Goal: Transaction & Acquisition: Purchase product/service

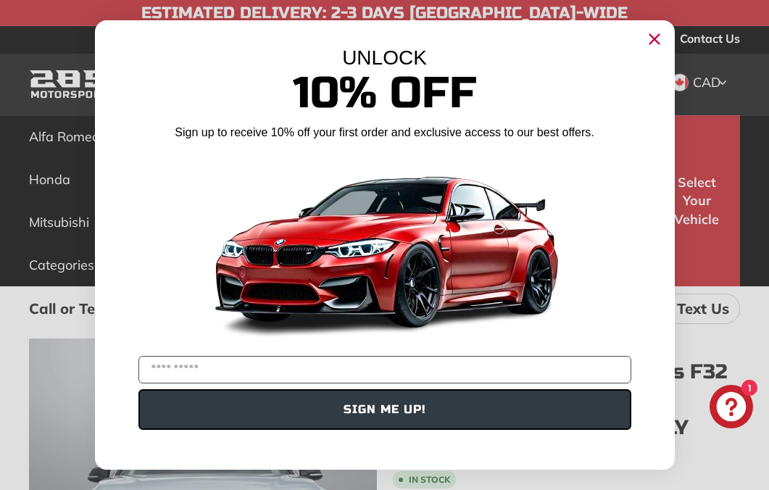
click at [649, 28] on icon "Close dialog" at bounding box center [654, 39] width 23 height 23
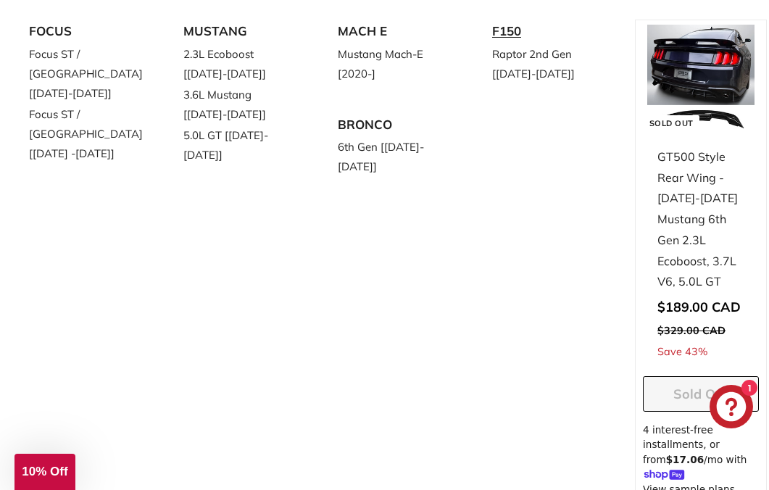
scroll to position [175, 0]
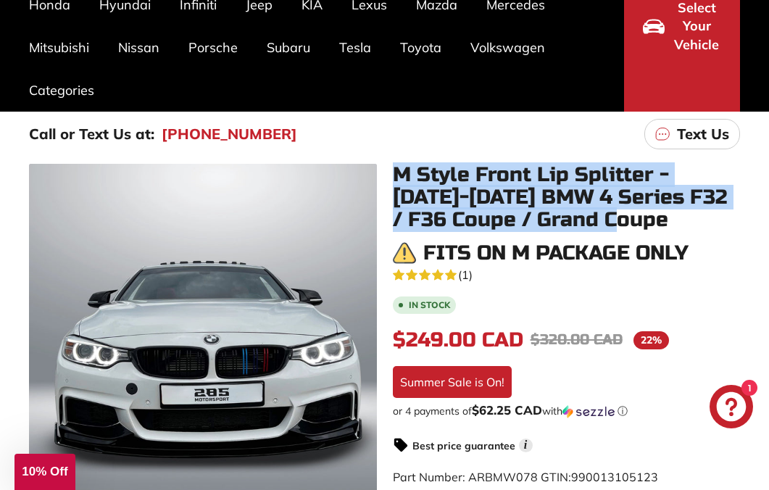
drag, startPoint x: 613, startPoint y: 218, endPoint x: 392, endPoint y: 181, distance: 224.2
click at [393, 181] on h1 "M Style Front Lip Splitter - [DATE]-[DATE] BMW 4 Series F32 / F36 Coupe / Grand…" at bounding box center [567, 197] width 348 height 67
copy h1 "M Style Front Lip Splitter - [DATE]-[DATE] BMW 4 Series F32 / F36 Coupe / Grand…"
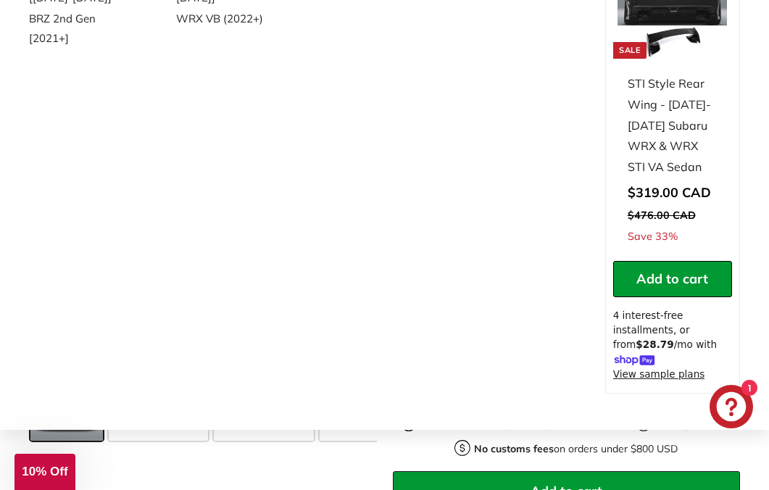
scroll to position [357, 0]
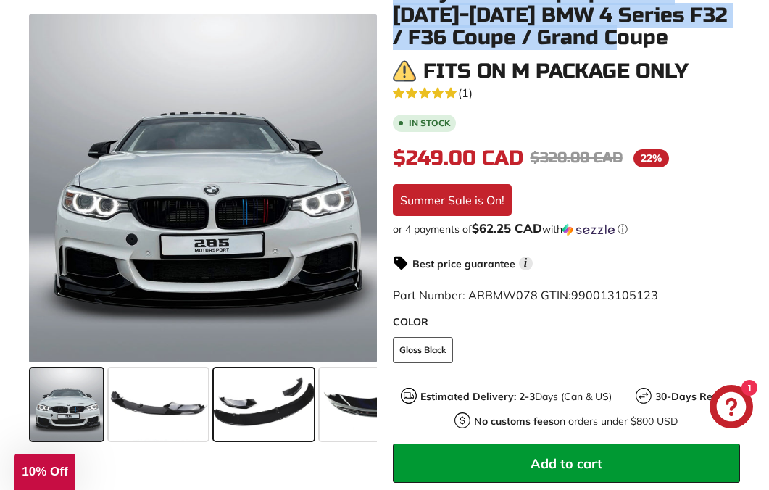
click at [268, 414] on span at bounding box center [264, 404] width 100 height 73
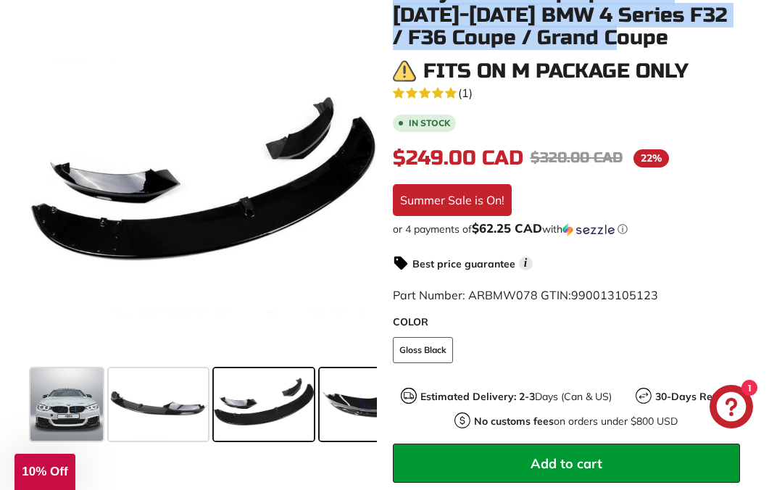
click at [351, 409] on span at bounding box center [371, 404] width 102 height 73
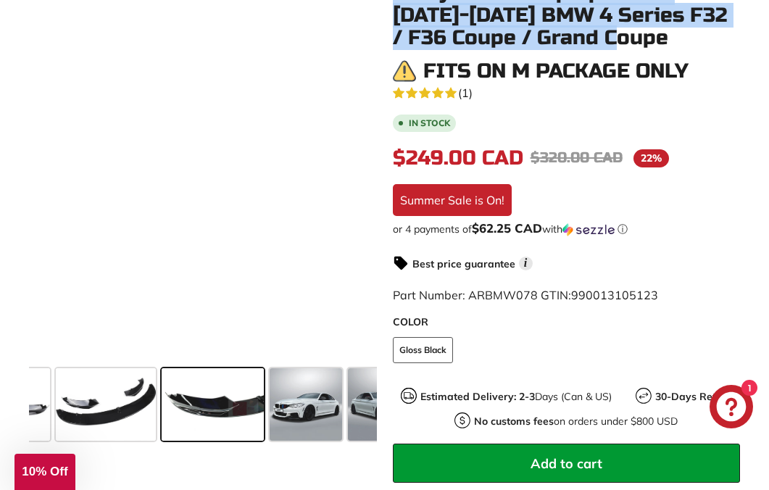
scroll to position [0, 168]
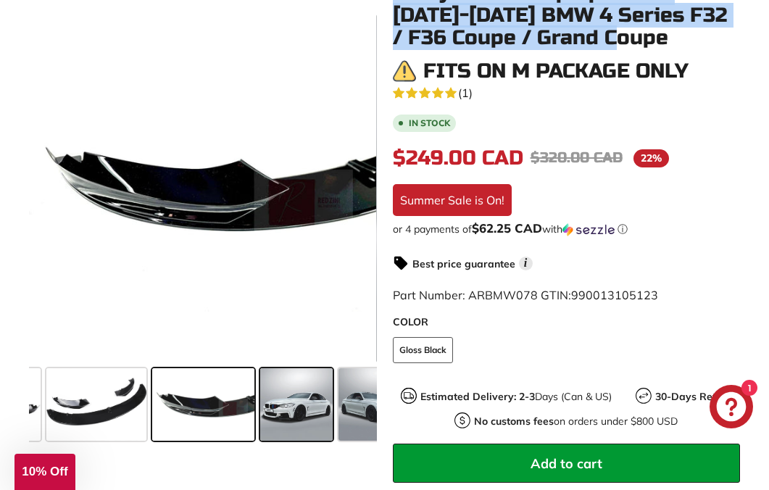
click at [310, 424] on span at bounding box center [296, 404] width 73 height 73
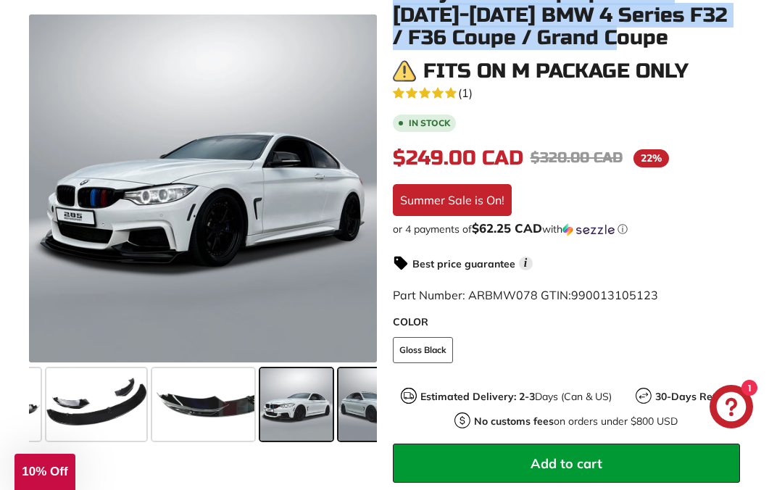
click at [355, 413] on span at bounding box center [375, 404] width 73 height 73
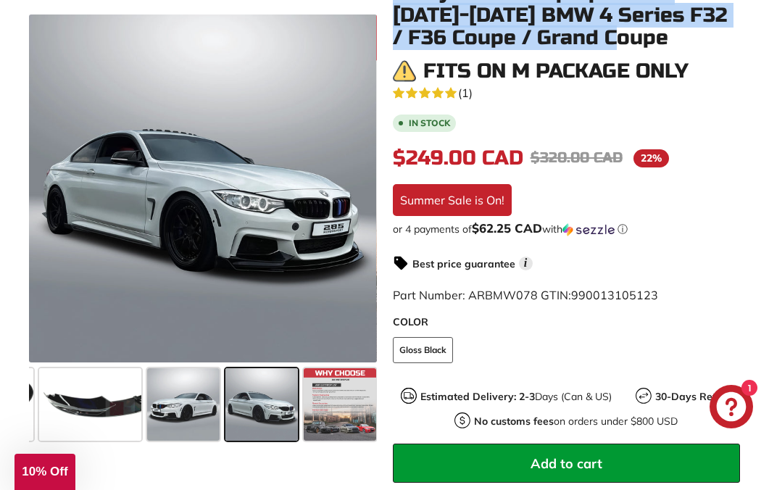
scroll to position [0, 283]
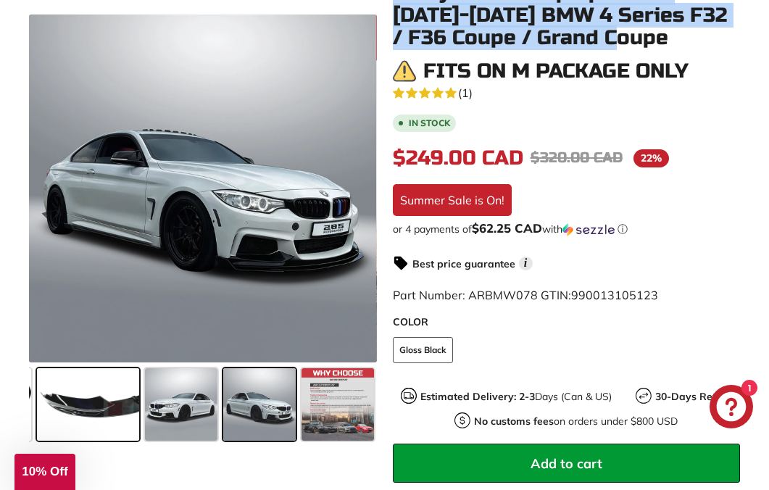
click at [49, 397] on span at bounding box center [88, 404] width 102 height 73
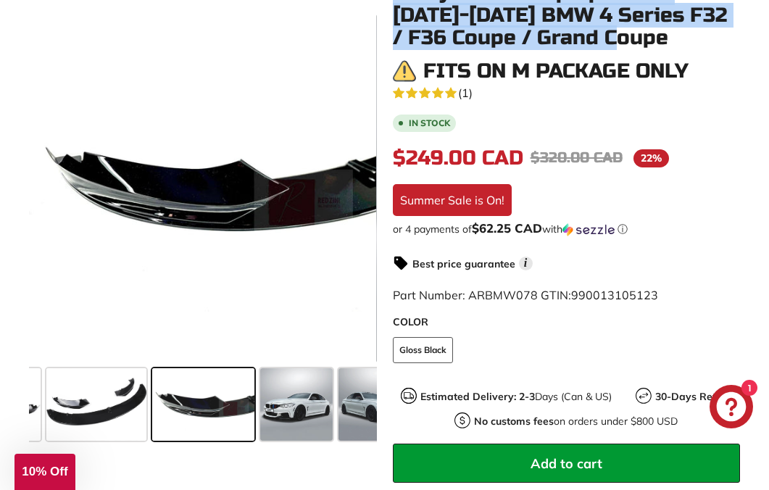
click at [49, 397] on span at bounding box center [96, 404] width 100 height 73
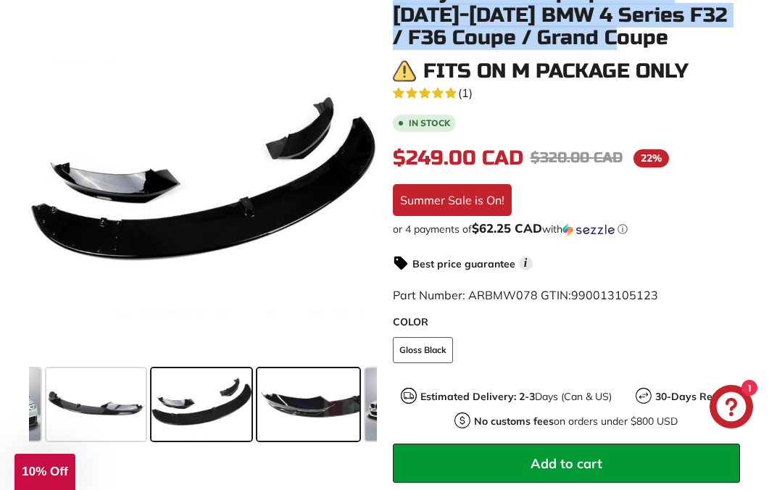
scroll to position [0, 61]
click at [49, 397] on span at bounding box center [97, 404] width 99 height 73
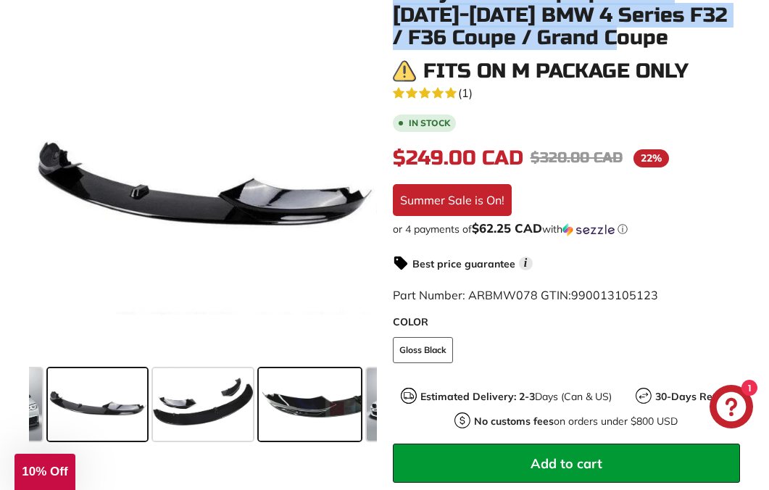
scroll to position [0, 0]
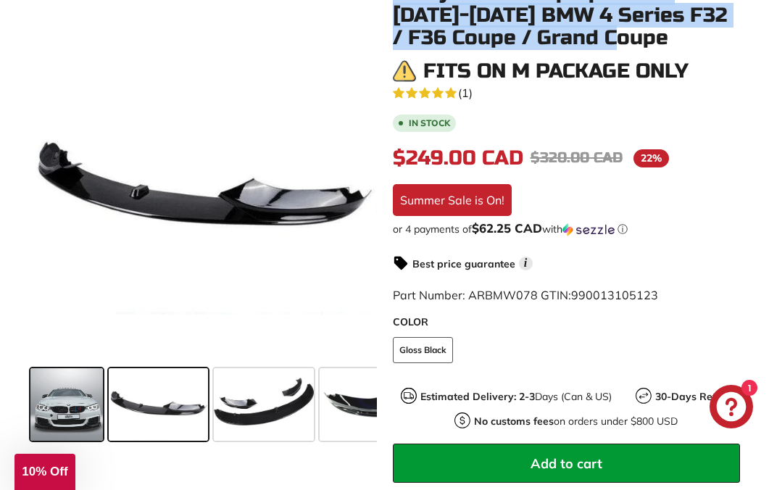
click at [74, 405] on span at bounding box center [66, 404] width 73 height 73
